Goal: Navigation & Orientation: Go to known website

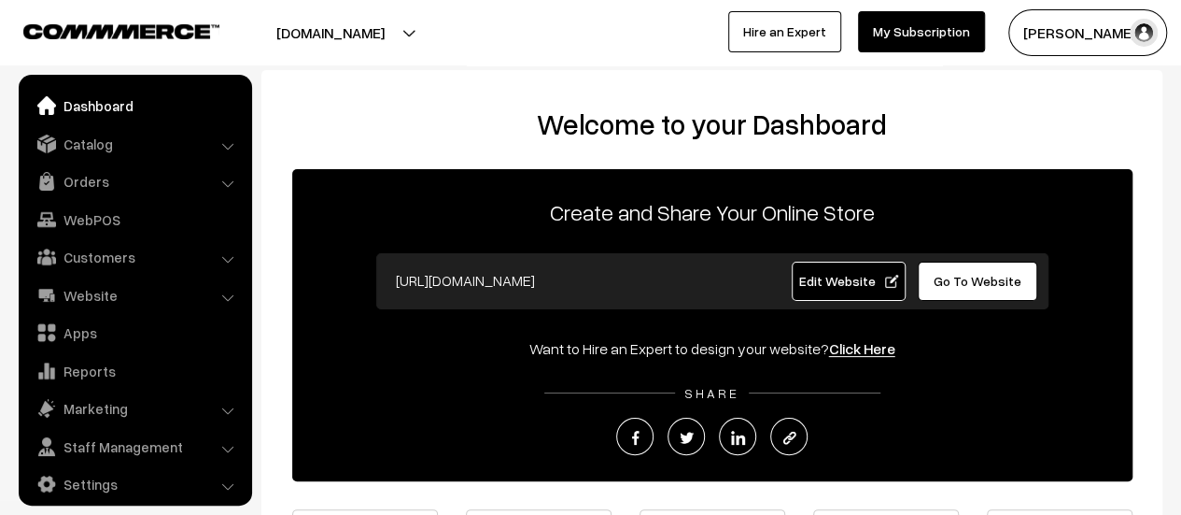
scroll to position [13, 0]
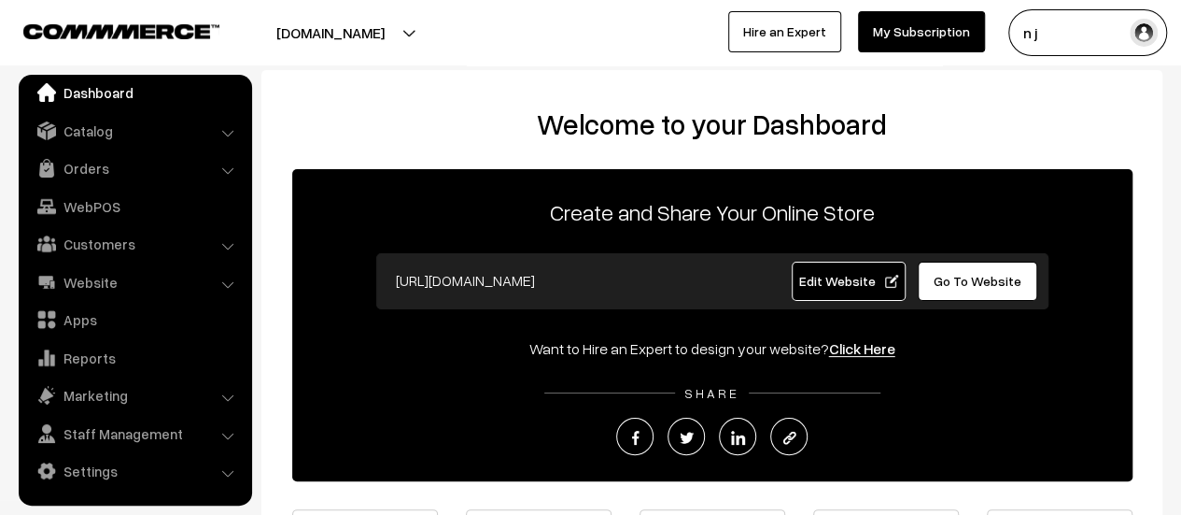
click at [385, 266] on div "[URL][DOMAIN_NAME]" at bounding box center [571, 281] width 397 height 39
click at [979, 283] on span "Go To Website" at bounding box center [978, 281] width 88 height 16
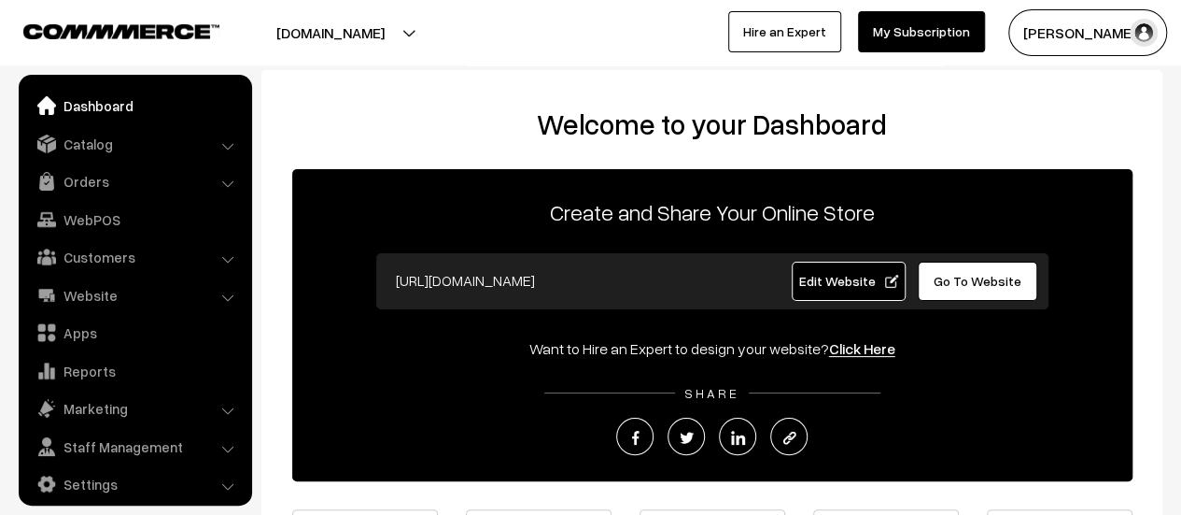
scroll to position [13, 0]
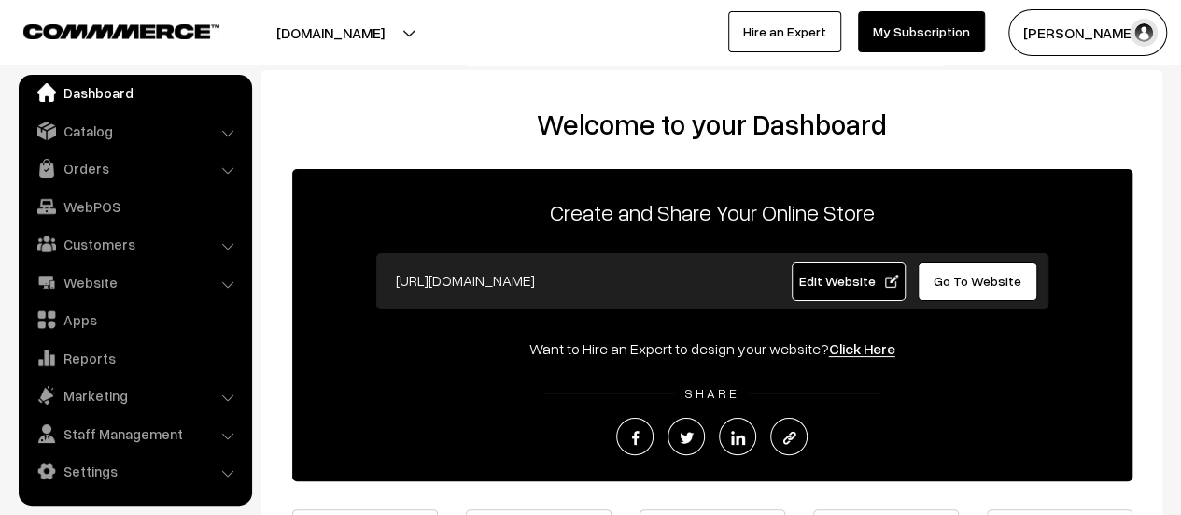
click at [959, 276] on span "Go To Website" at bounding box center [978, 281] width 88 height 16
click at [1001, 276] on span "Go To Website" at bounding box center [978, 281] width 88 height 16
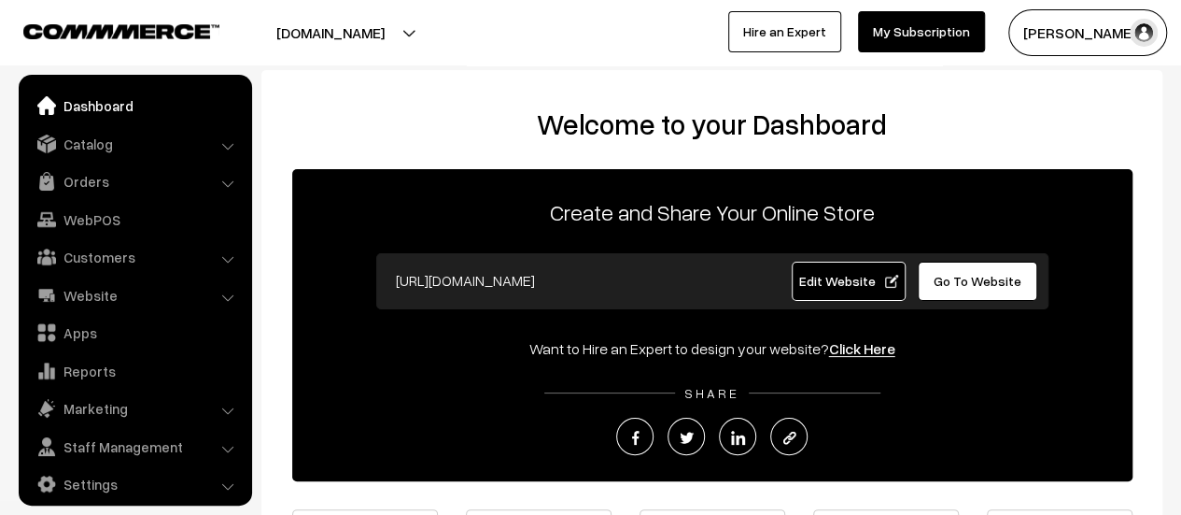
scroll to position [13, 0]
